Goal: Task Accomplishment & Management: Use online tool/utility

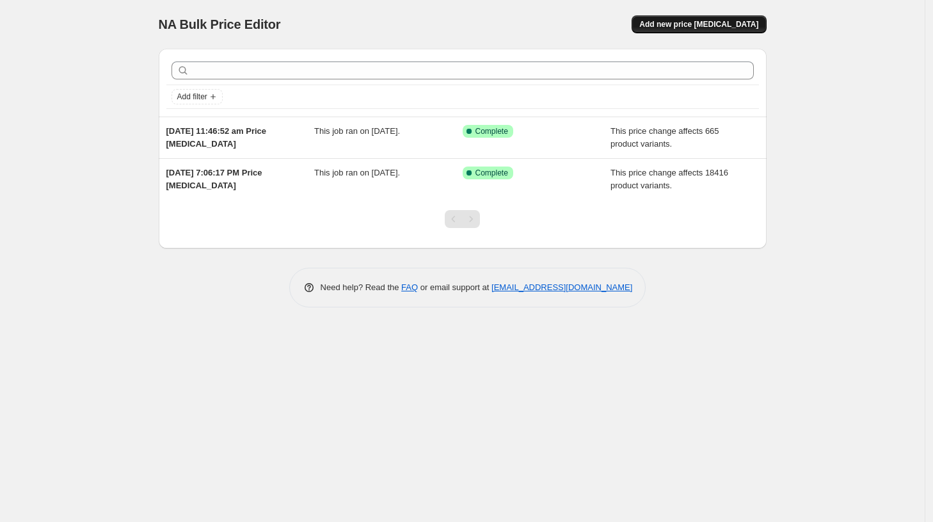
click at [733, 26] on span "Add new price [MEDICAL_DATA]" at bounding box center [699, 24] width 119 height 10
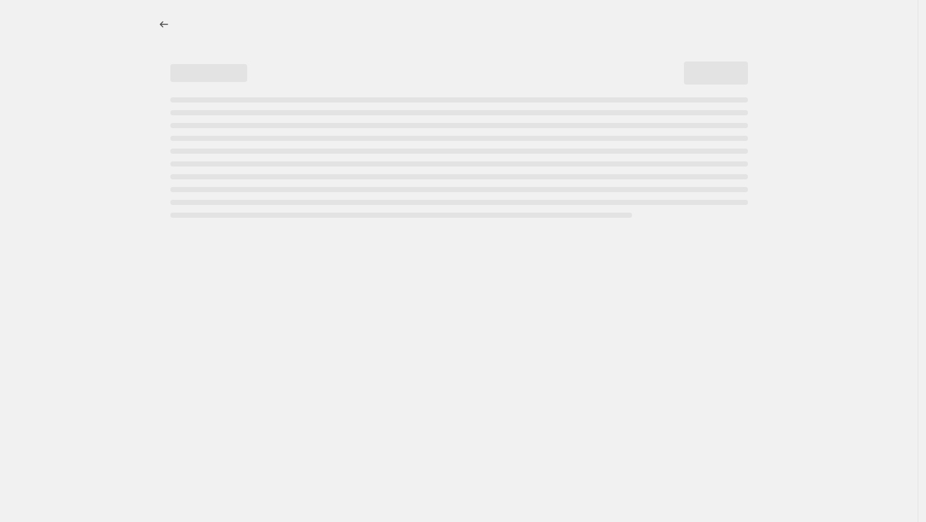
select select "percentage"
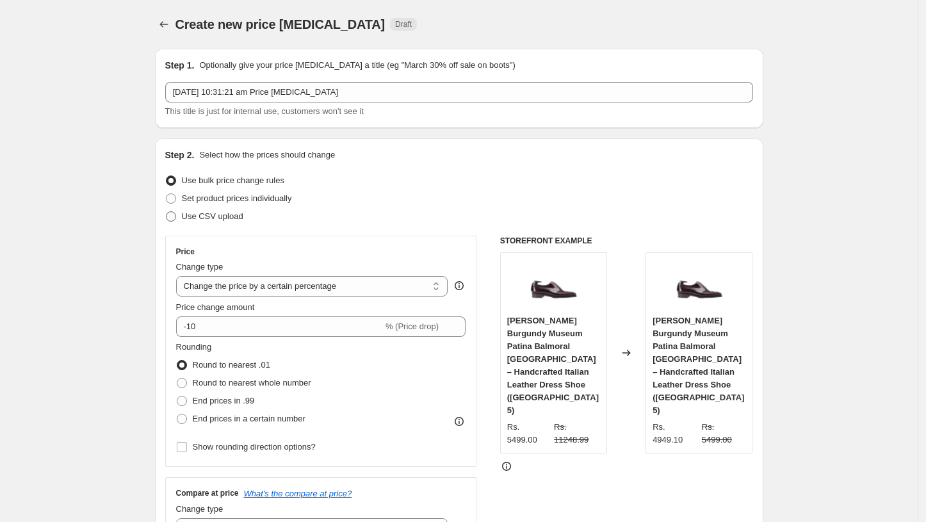
click at [233, 220] on span "Use CSV upload" at bounding box center [212, 216] width 61 height 10
click at [166, 212] on input "Use CSV upload" at bounding box center [166, 211] width 1 height 1
radio input "true"
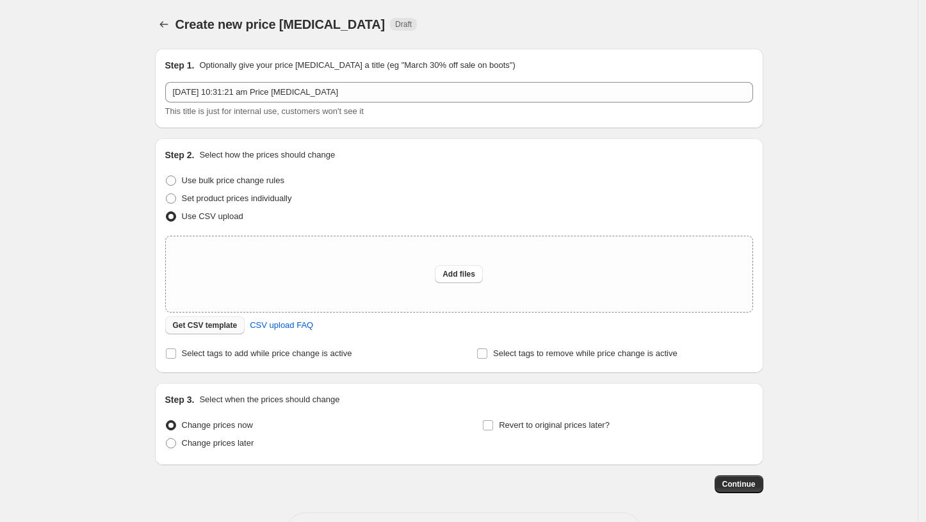
click at [230, 328] on span "Get CSV template" at bounding box center [205, 325] width 65 height 10
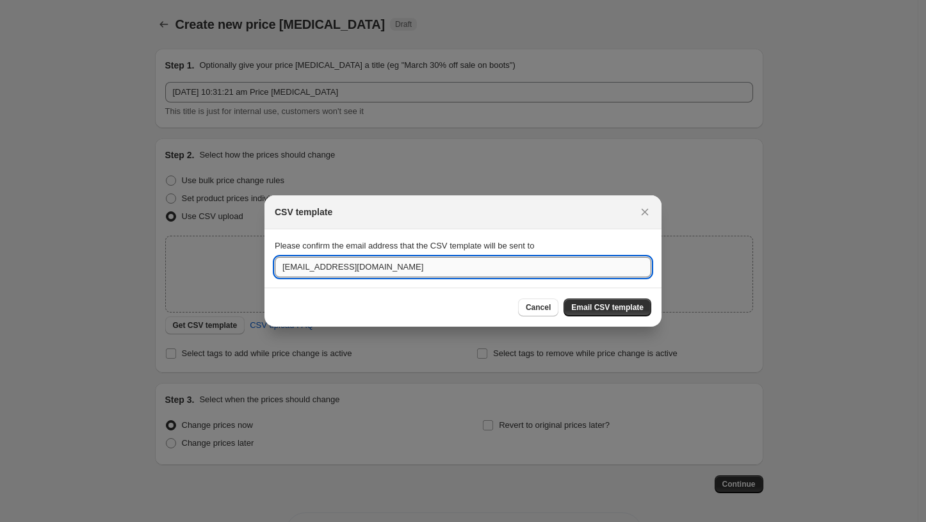
click at [451, 276] on input "buyvellano@gmail.com" at bounding box center [463, 267] width 376 height 20
type input "b"
type input "s"
type input "cloudnomics.sid@gmail.com"
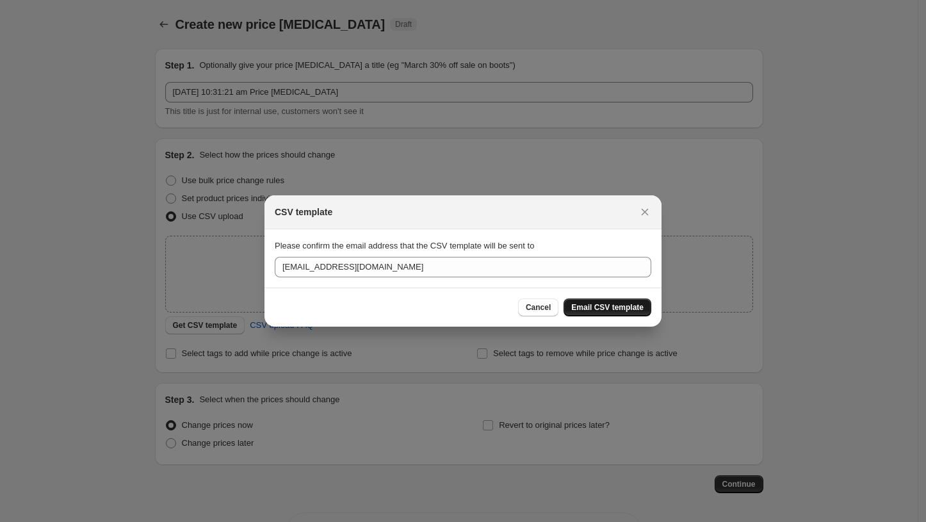
click at [611, 306] on span "Email CSV template" at bounding box center [607, 307] width 72 height 10
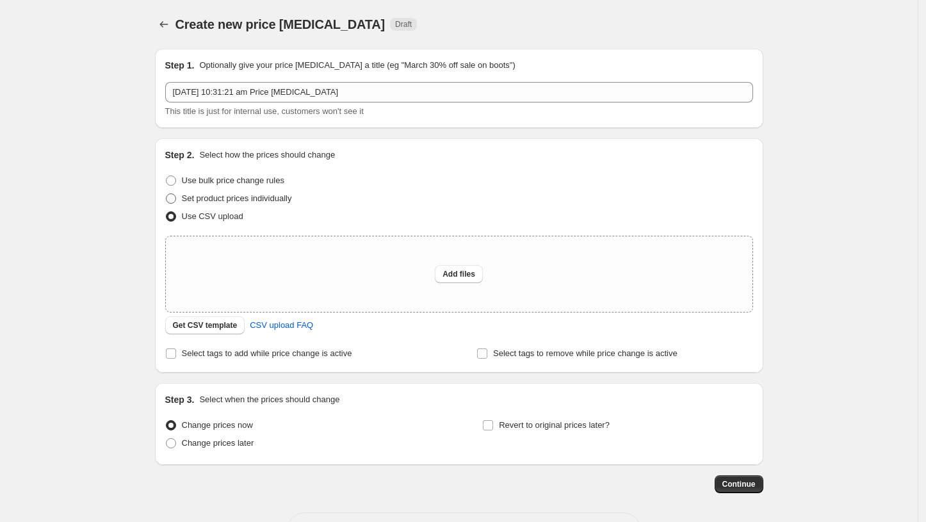
click at [249, 200] on span "Set product prices individually" at bounding box center [237, 198] width 110 height 10
click at [166, 194] on input "Set product prices individually" at bounding box center [166, 193] width 1 height 1
radio input "true"
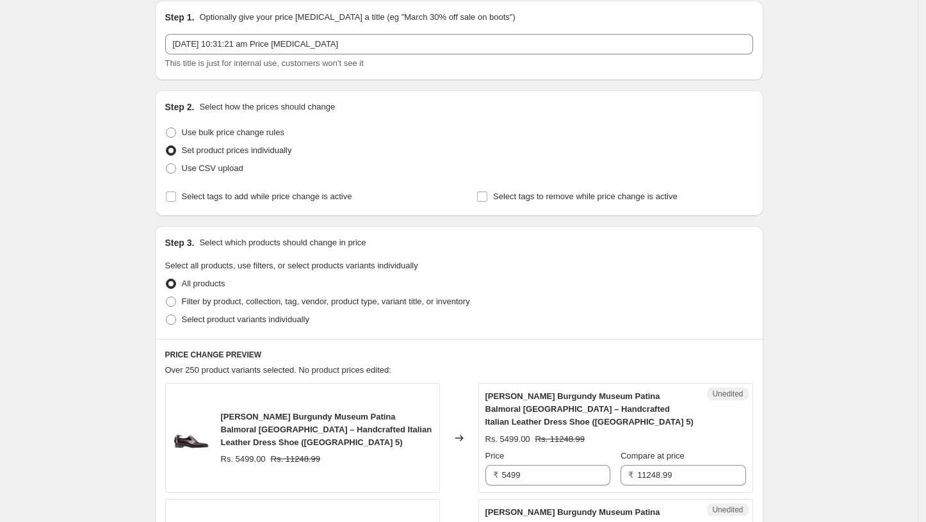
scroll to position [71, 0]
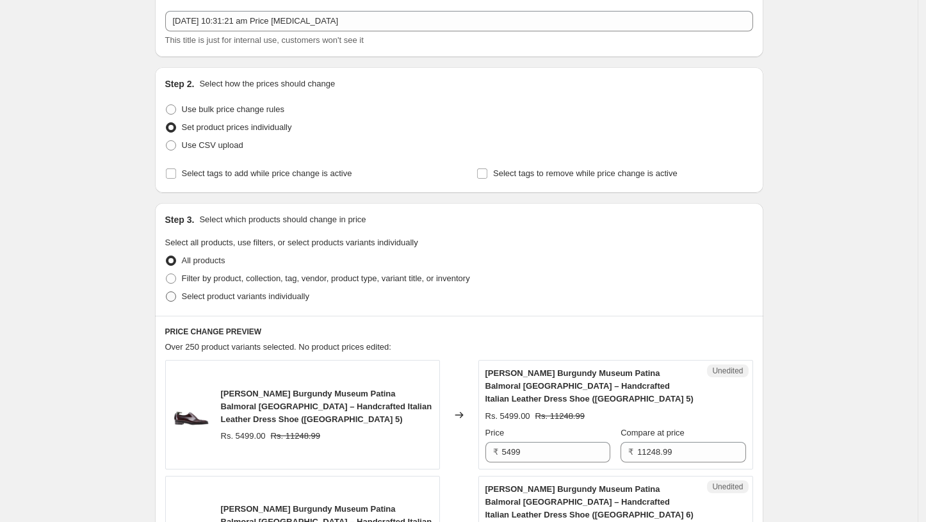
click at [281, 300] on span "Select product variants individually" at bounding box center [245, 296] width 127 height 10
click at [166, 292] on input "Select product variants individually" at bounding box center [166, 291] width 1 height 1
radio input "true"
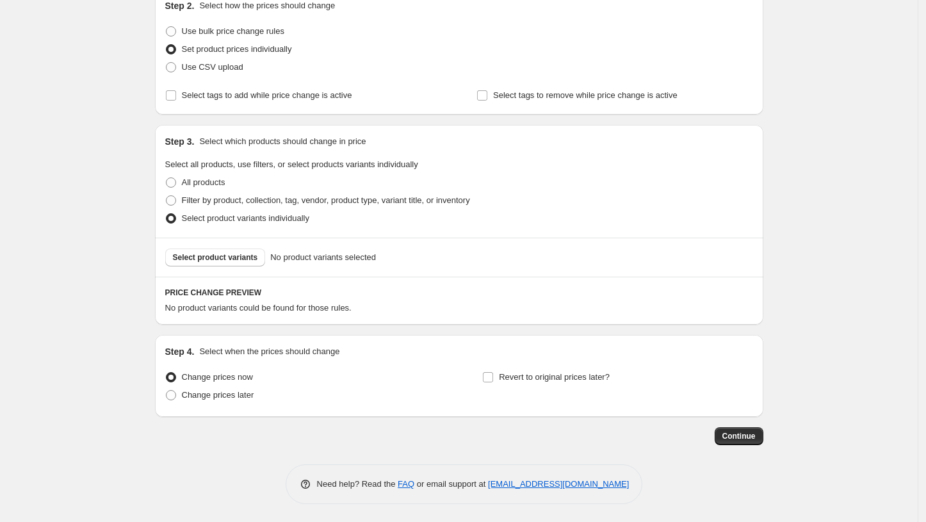
scroll to position [150, 0]
click at [333, 254] on span "No product variants selected" at bounding box center [323, 256] width 106 height 13
click at [251, 202] on span "Filter by product, collection, tag, vendor, product type, variant title, or inv…" at bounding box center [326, 200] width 288 height 10
click at [166, 195] on input "Filter by product, collection, tag, vendor, product type, variant title, or inv…" at bounding box center [166, 195] width 1 height 1
radio input "true"
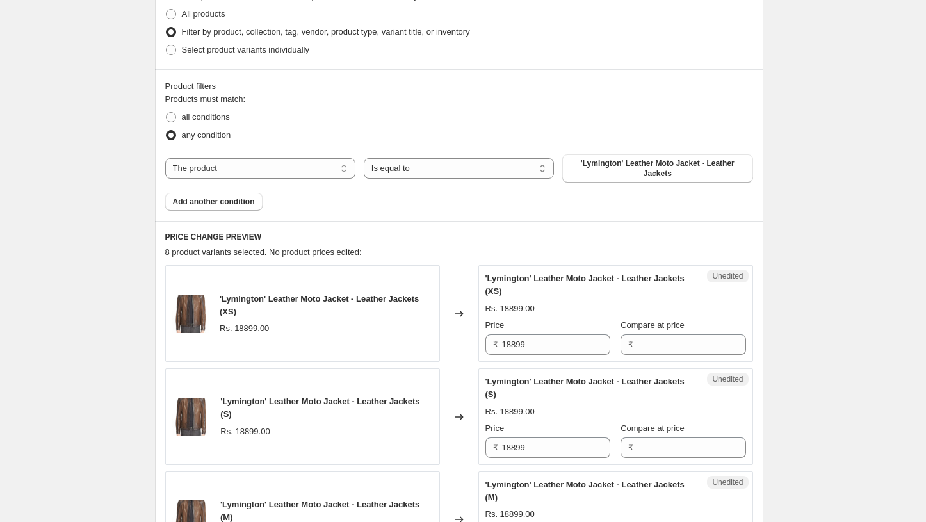
scroll to position [292, 0]
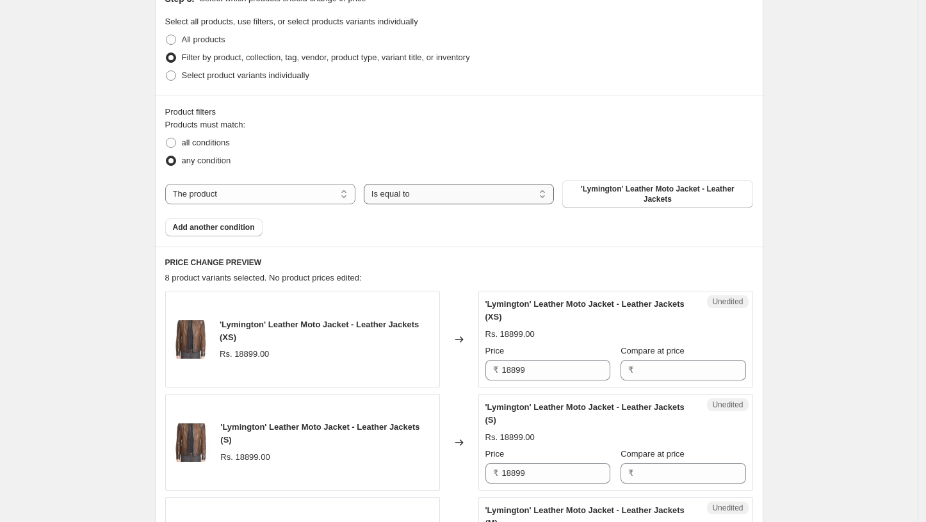
click at [495, 190] on select "Is equal to Is not equal to" at bounding box center [459, 194] width 190 height 20
click at [640, 191] on span "'Lymington' Leather Moto Jacket - Leather Jackets" at bounding box center [657, 194] width 175 height 20
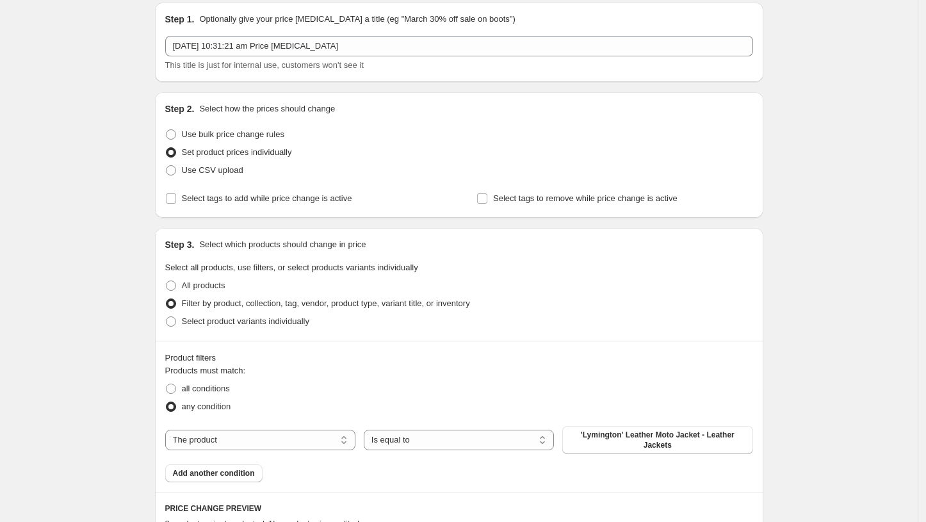
scroll to position [71, 0]
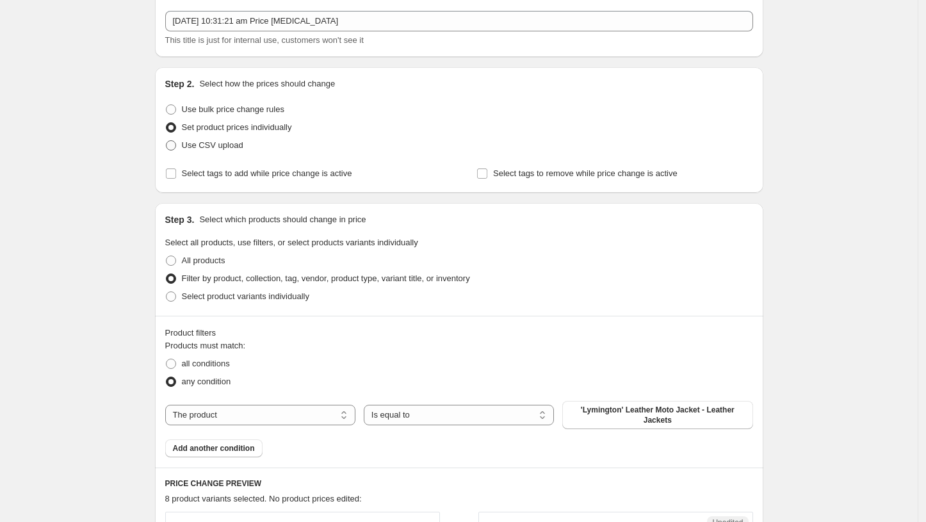
click at [225, 143] on span "Use CSV upload" at bounding box center [212, 145] width 61 height 10
click at [166, 141] on input "Use CSV upload" at bounding box center [166, 140] width 1 height 1
radio input "true"
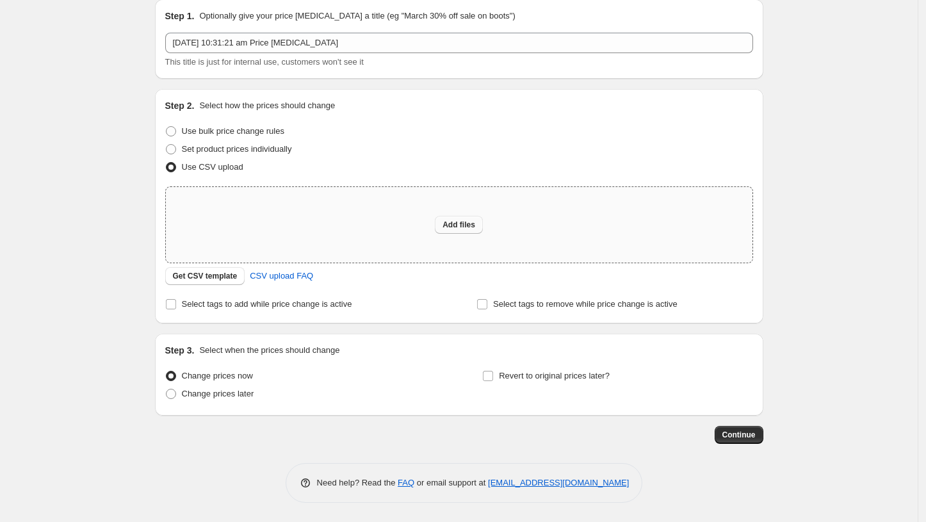
click at [468, 224] on span "Add files" at bounding box center [458, 225] width 33 height 10
click at [794, 87] on div "Create new price change job. This page is ready Create new price change job Dra…" at bounding box center [458, 236] width 917 height 571
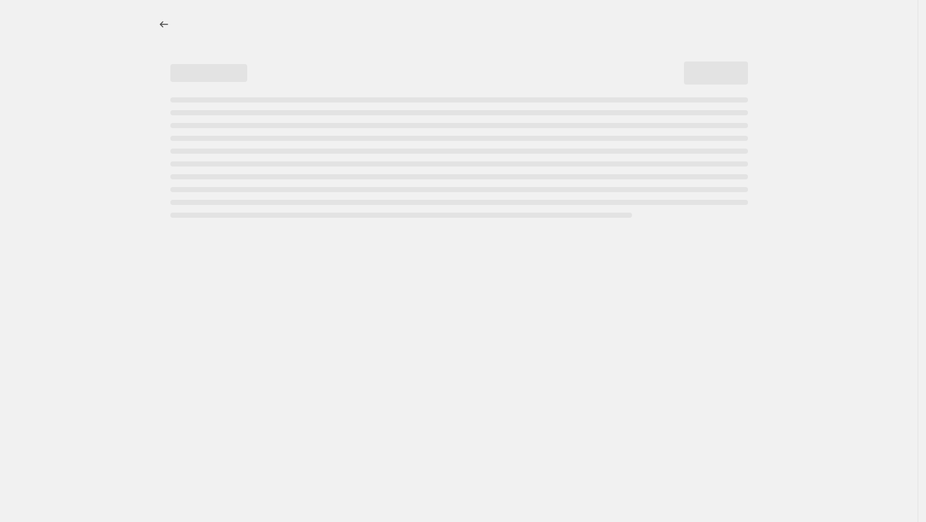
select select "percentage"
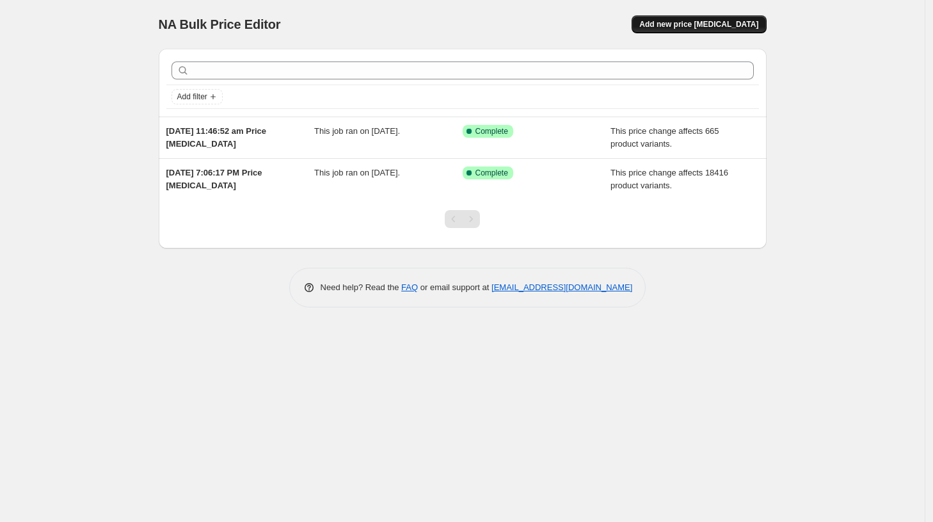
click at [708, 17] on button "Add new price [MEDICAL_DATA]" at bounding box center [699, 24] width 134 height 18
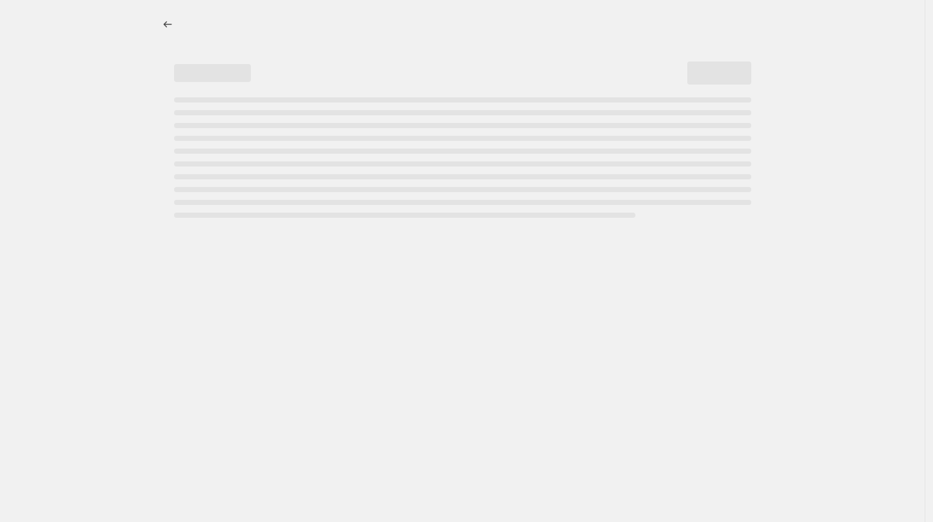
select select "percentage"
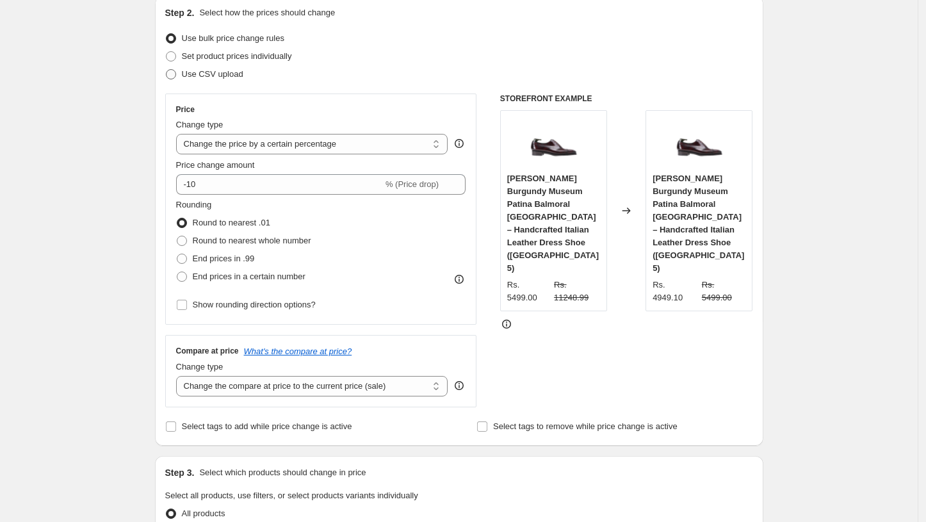
click at [198, 74] on span "Use CSV upload" at bounding box center [212, 74] width 61 height 10
click at [166, 70] on input "Use CSV upload" at bounding box center [166, 69] width 1 height 1
radio input "true"
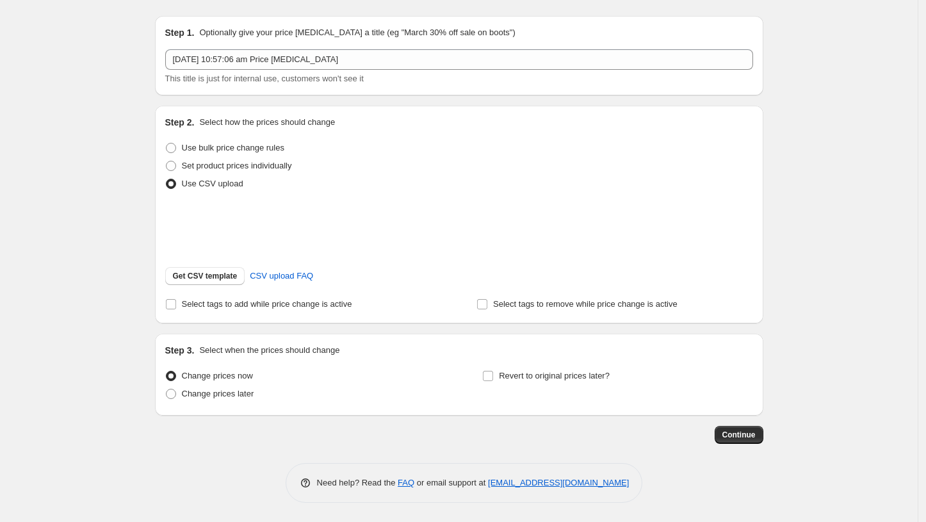
scroll to position [49, 0]
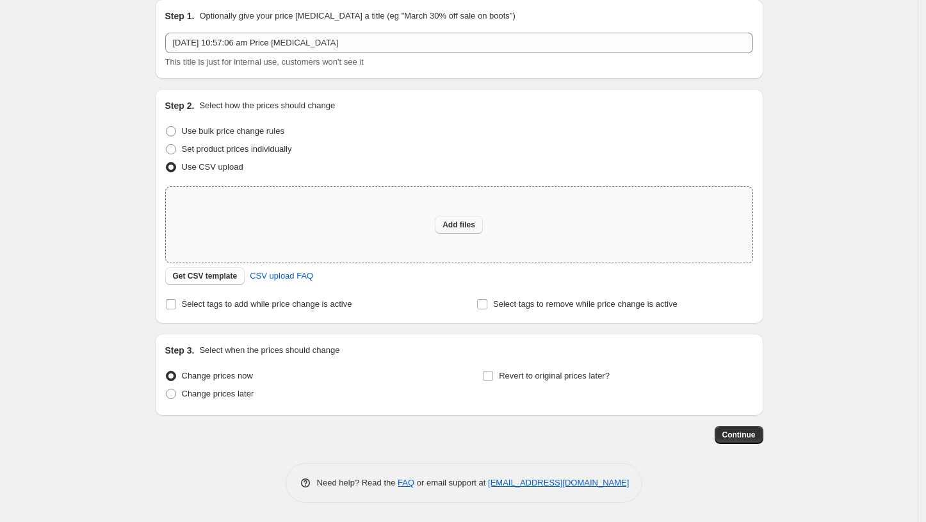
click at [467, 225] on span "Add files" at bounding box center [458, 225] width 33 height 10
click at [466, 225] on span "Add files" at bounding box center [458, 225] width 33 height 10
type input "C:\fakepath\Copy of Copy of Vellano price change [DATE](1).xlsx"
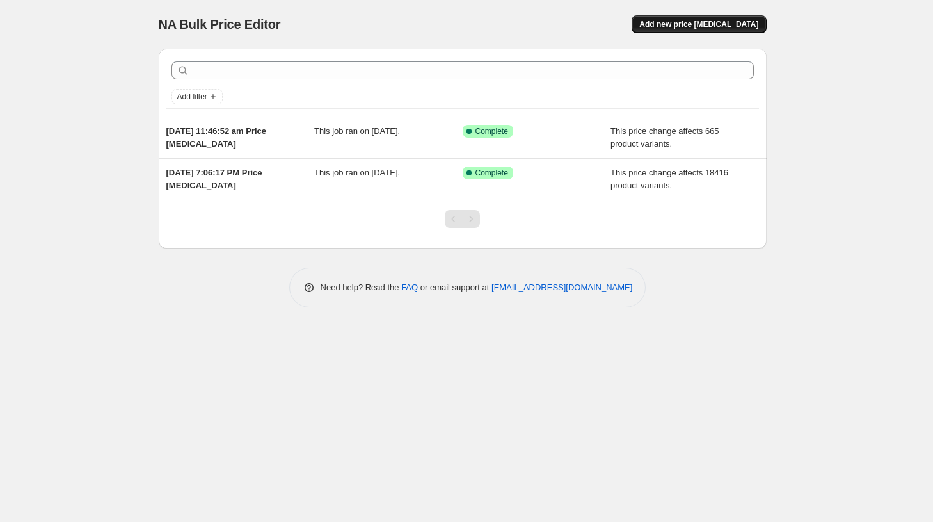
click at [727, 33] on button "Add new price [MEDICAL_DATA]" at bounding box center [699, 24] width 134 height 18
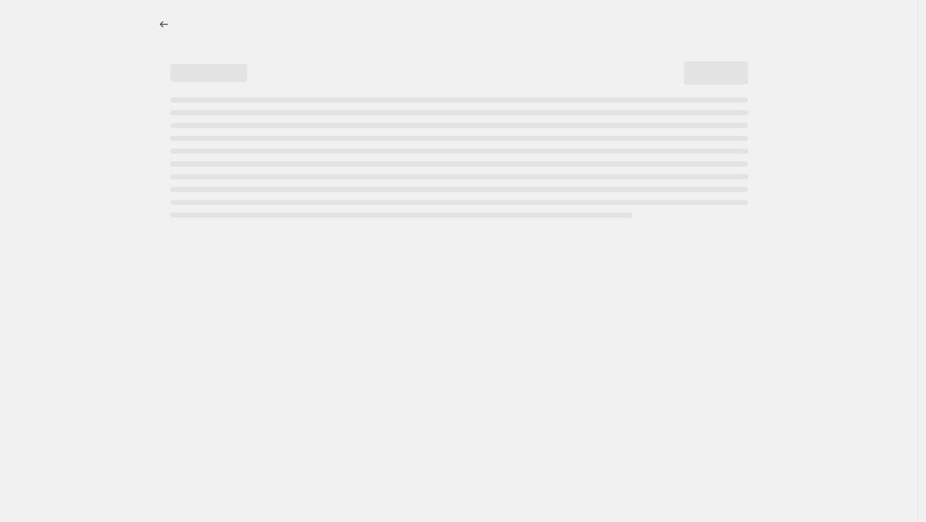
select select "percentage"
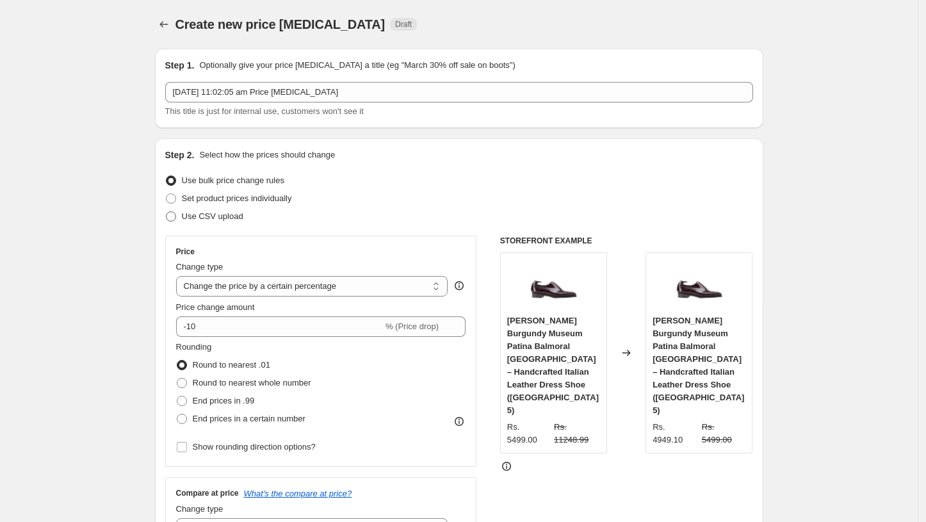
click at [186, 215] on span "Use CSV upload" at bounding box center [212, 216] width 61 height 10
click at [166, 212] on input "Use CSV upload" at bounding box center [166, 211] width 1 height 1
radio input "true"
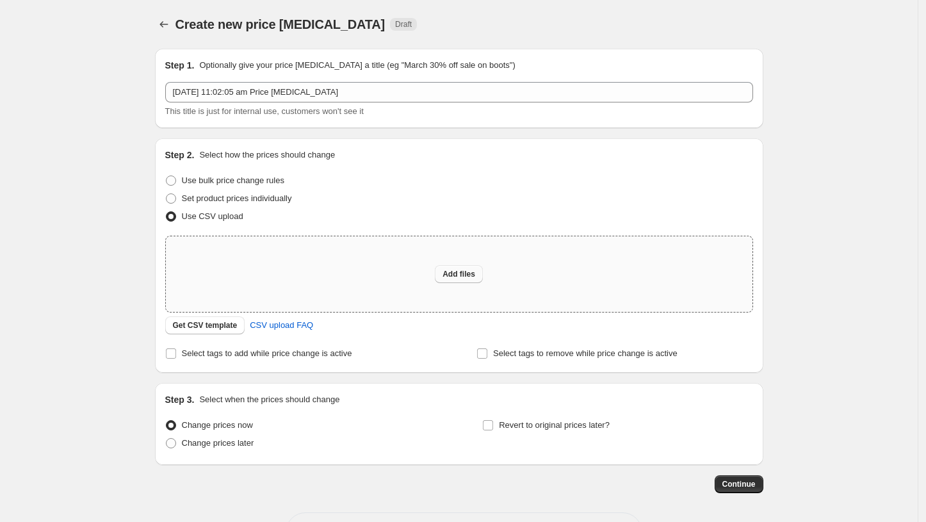
click at [471, 277] on span "Add files" at bounding box center [458, 274] width 33 height 10
type input "C:\fakepath\Copy of Copy of Vellano price change [DATE](1).xlsx"
click at [469, 265] on button "Add files" at bounding box center [459, 274] width 48 height 18
type input "C:\fakepath\Copy of Vellano price change 22nd sep 111.xlsx"
